Goal: Entertainment & Leisure: Browse casually

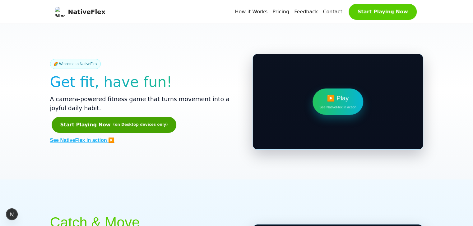
click at [106, 126] on button "Start Playing Now (on Desktop devices only)" at bounding box center [114, 125] width 125 height 16
